Goal: Register for event/course

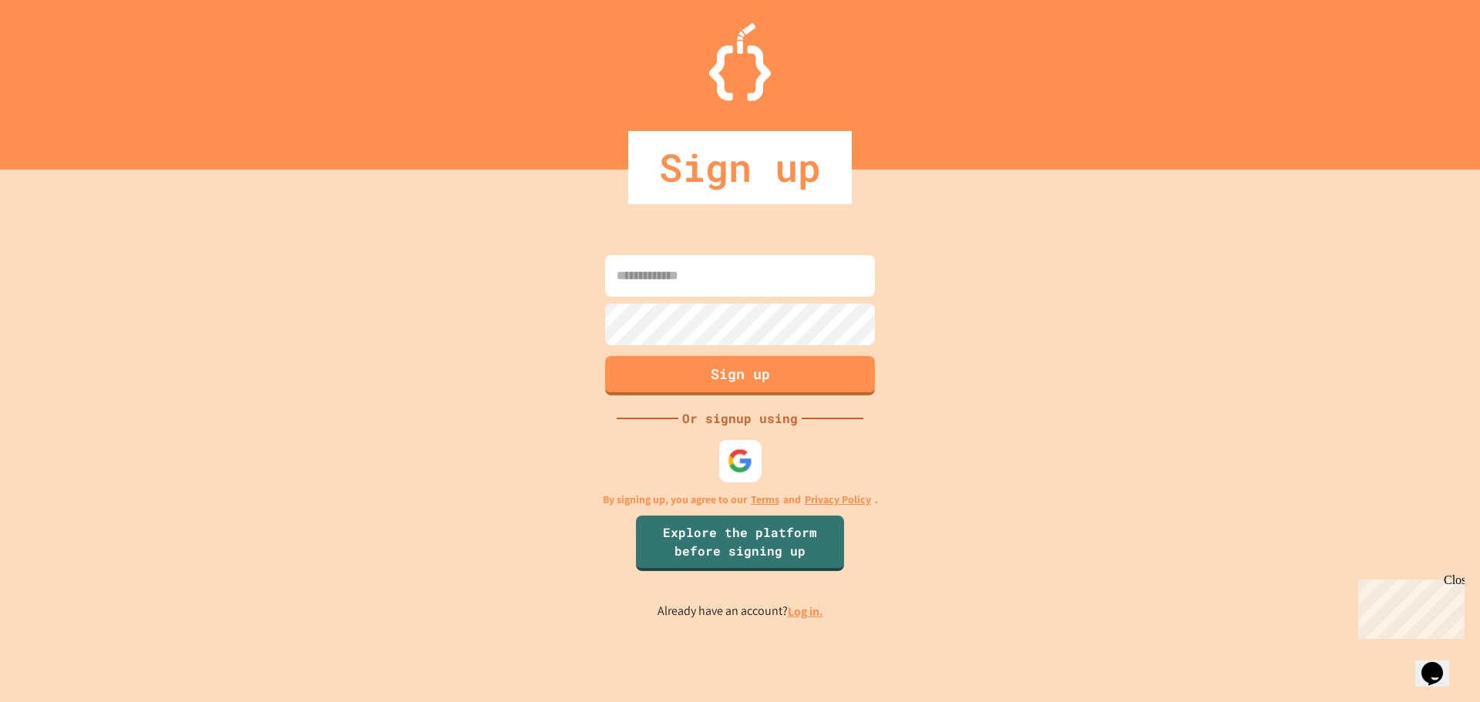
click at [747, 469] on img at bounding box center [740, 460] width 25 height 25
